Goal: Use online tool/utility: Utilize a website feature to perform a specific function

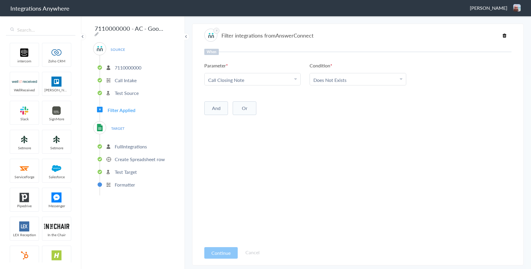
click at [250, 82] on li "Call Closing Note" at bounding box center [251, 80] width 86 height 7
click at [246, 94] on input "text" at bounding box center [253, 96] width 96 height 13
click at [348, 124] on div "When Parameter Choose Parameter Call Closing Note Date stamp Account Function S…" at bounding box center [357, 146] width 307 height 194
click at [243, 80] on link "Call Closing Note" at bounding box center [226, 80] width 36 height 7
click at [238, 98] on input "text" at bounding box center [253, 96] width 96 height 13
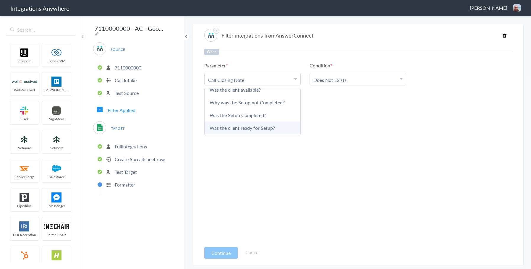
scroll to position [30, 0]
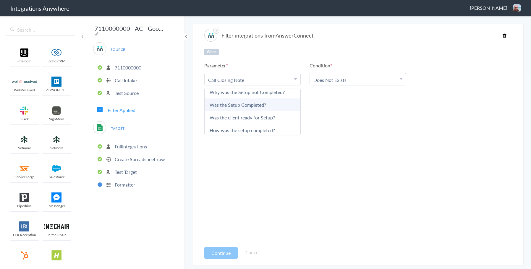
type input "was"
click at [251, 105] on link "Was the Setup Completed?" at bounding box center [253, 104] width 96 height 13
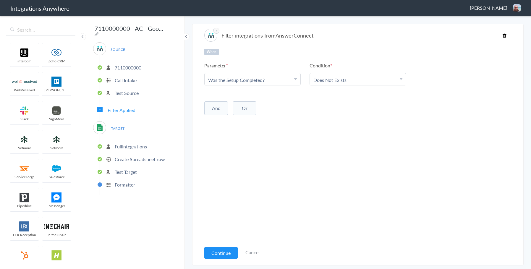
click at [344, 82] on link "Does Not Exists" at bounding box center [329, 80] width 33 height 7
click at [325, 111] on link "Contains" at bounding box center [358, 109] width 96 height 13
click at [429, 80] on input "text" at bounding box center [463, 80] width 89 height 7
type input "Yes"
click at [335, 165] on div "When Parameter Choose Parameter Was the Setup Completed? Date stamp Account Fun…" at bounding box center [357, 146] width 307 height 194
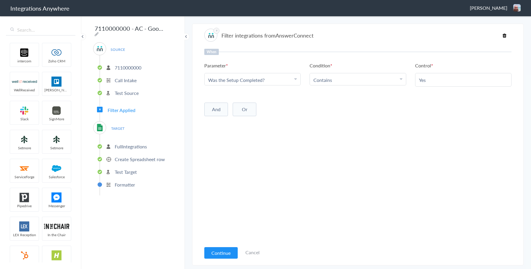
click at [242, 109] on button "Or" at bounding box center [245, 110] width 24 height 14
click at [259, 119] on div "Choose Parameter" at bounding box center [252, 121] width 89 height 7
click at [238, 135] on input "text" at bounding box center [253, 138] width 96 height 13
type input "Call"
drag, startPoint x: 236, startPoint y: 137, endPoint x: 191, endPoint y: 141, distance: 45.1
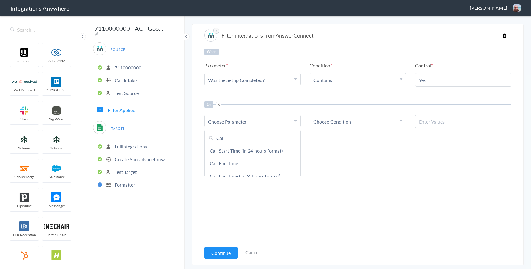
click at [192, 141] on section "Filter integrations from AnswerConnect When Parameter Choose Parameter Was the …" at bounding box center [357, 145] width 331 height 242
drag, startPoint x: 226, startPoint y: 127, endPoint x: 229, endPoint y: 123, distance: 4.2
click at [229, 123] on link "Choose Parameter" at bounding box center [253, 121] width 96 height 12
click at [271, 127] on ul "Choose Parameter Date stamp Account Function Subaccount requested and completed…" at bounding box center [357, 122] width 307 height 14
click at [265, 124] on div "Choose Parameter" at bounding box center [252, 121] width 89 height 7
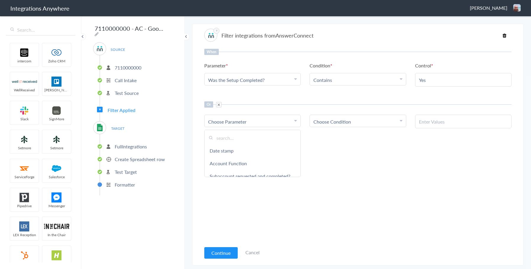
click at [244, 141] on input "text" at bounding box center [253, 138] width 96 height 13
type input "submi"
click at [236, 162] on link "Submitting For" at bounding box center [253, 163] width 96 height 13
click at [355, 121] on div "Choose Condition" at bounding box center [357, 121] width 89 height 7
click at [326, 148] on link "Contains" at bounding box center [358, 150] width 96 height 13
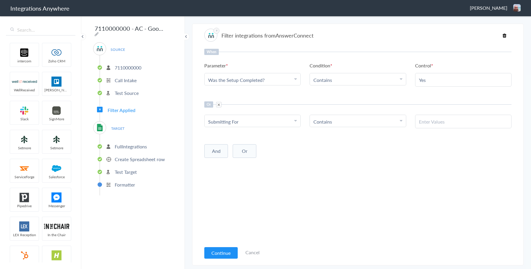
click at [437, 124] on input "text" at bounding box center [463, 121] width 89 height 7
paste input "Account Completion No Appointment"
type input "Account Completion No Appointment"
click at [389, 167] on div "When Parameter Choose Parameter Was the Setup Completed? Date stamp Account Fun…" at bounding box center [357, 146] width 307 height 194
drag, startPoint x: 221, startPoint y: 249, endPoint x: 219, endPoint y: 258, distance: 9.0
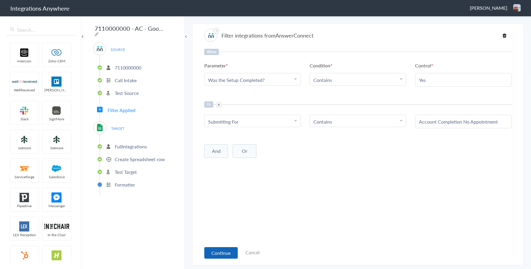
click at [221, 249] on button "Continue" at bounding box center [220, 253] width 33 height 12
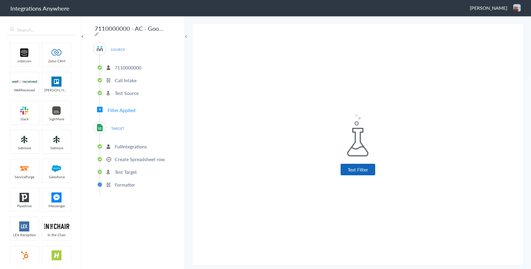
click at [372, 173] on button "Test Filter" at bounding box center [358, 170] width 35 height 12
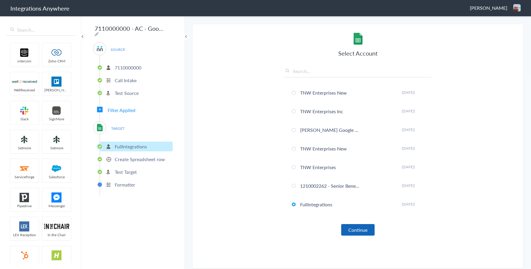
click at [344, 225] on button "Continue" at bounding box center [357, 230] width 33 height 12
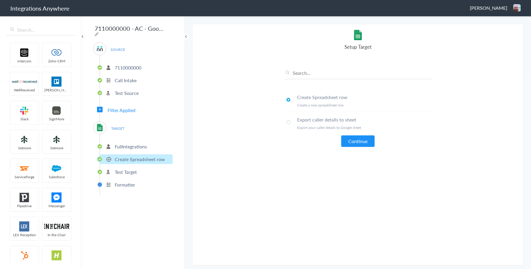
click at [121, 167] on li "Test Target" at bounding box center [136, 172] width 73 height 10
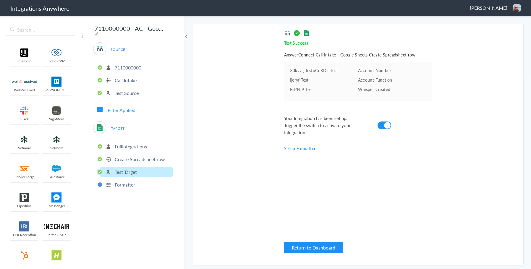
click at [123, 169] on p "Test Target" at bounding box center [126, 172] width 22 height 7
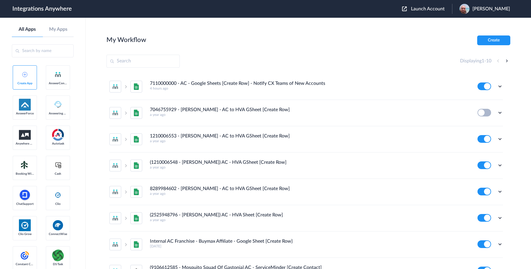
click at [433, 9] on span "Launch Account" at bounding box center [428, 9] width 34 height 5
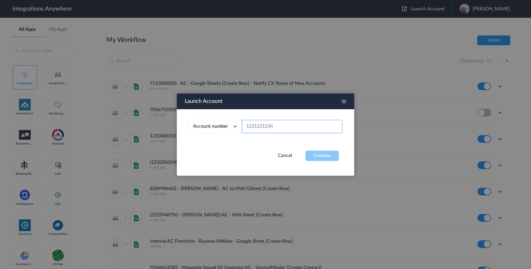
click at [261, 128] on input "text" at bounding box center [292, 126] width 101 height 13
type input "7110000000"
